Goal: Navigation & Orientation: Understand site structure

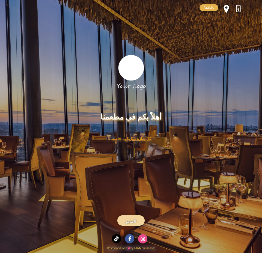
click at [124, 219] on link "المنيو" at bounding box center [130, 220] width 27 height 10
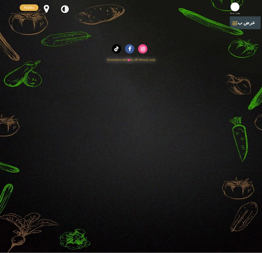
click at [236, 22] on link at bounding box center [235, 23] width 4 height 4
click at [114, 4] on div "كيفية التحميل Arabic Arabic Hebrew" at bounding box center [131, 8] width 223 height 17
